Goal: Task Accomplishment & Management: Manage account settings

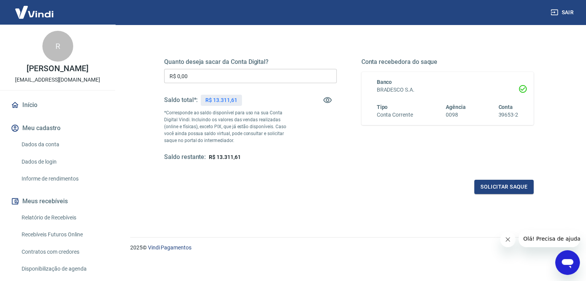
scroll to position [99, 0]
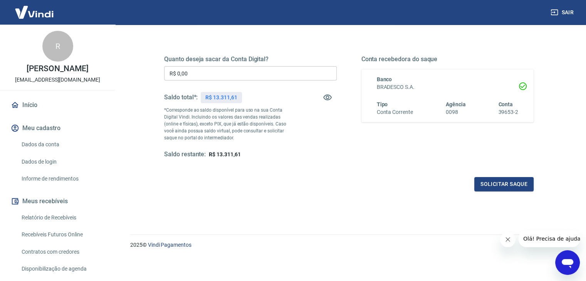
drag, startPoint x: 345, startPoint y: 187, endPoint x: 352, endPoint y: 180, distance: 9.3
click at [345, 187] on div "Solicitar saque" at bounding box center [349, 184] width 370 height 14
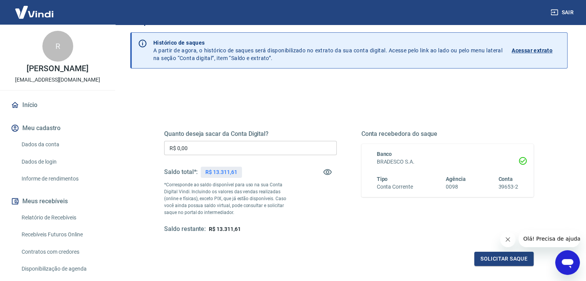
scroll to position [22, 0]
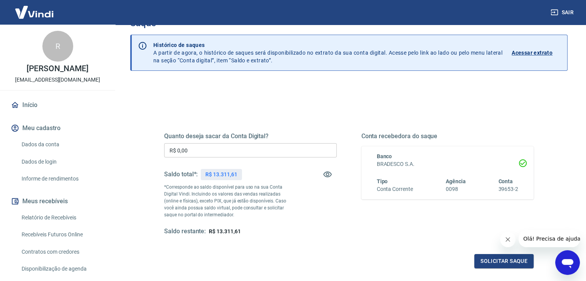
click at [535, 51] on p "Acessar extrato" at bounding box center [532, 53] width 41 height 8
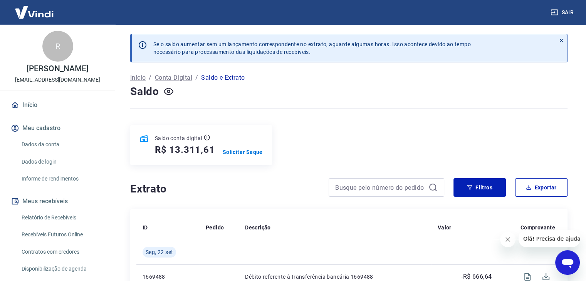
click at [441, 129] on div "Saldo conta digital R$ 13.311,61 Solicitar Saque" at bounding box center [349, 145] width 438 height 40
drag, startPoint x: 391, startPoint y: 84, endPoint x: 393, endPoint y: 98, distance: 14.3
click at [391, 84] on div "Saldo" at bounding box center [349, 91] width 438 height 15
click at [567, 11] on button "Sair" at bounding box center [563, 12] width 28 height 14
